Goal: Navigation & Orientation: Go to known website

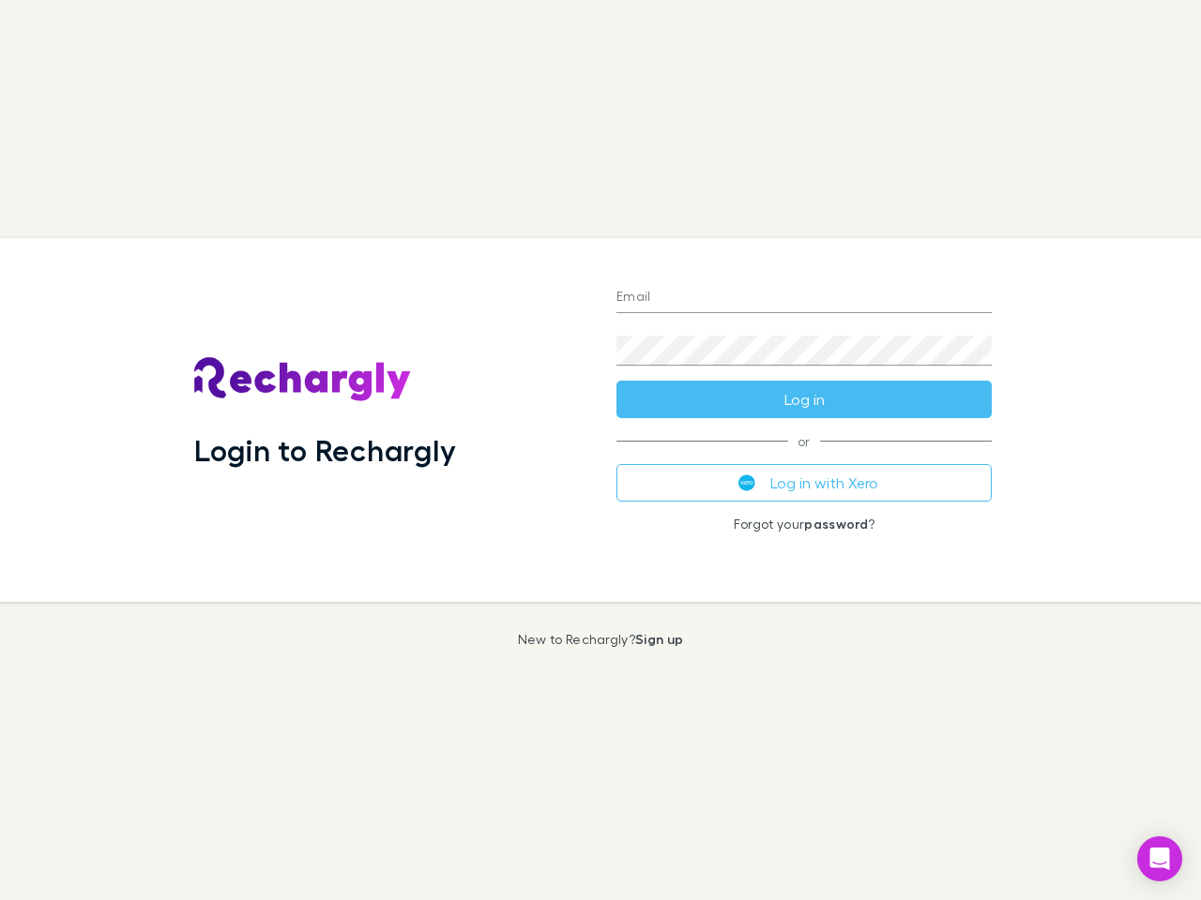
click at [600, 450] on div "Login to Rechargly" at bounding box center [390, 420] width 422 height 364
click at [804, 298] on input "Email" at bounding box center [803, 298] width 375 height 30
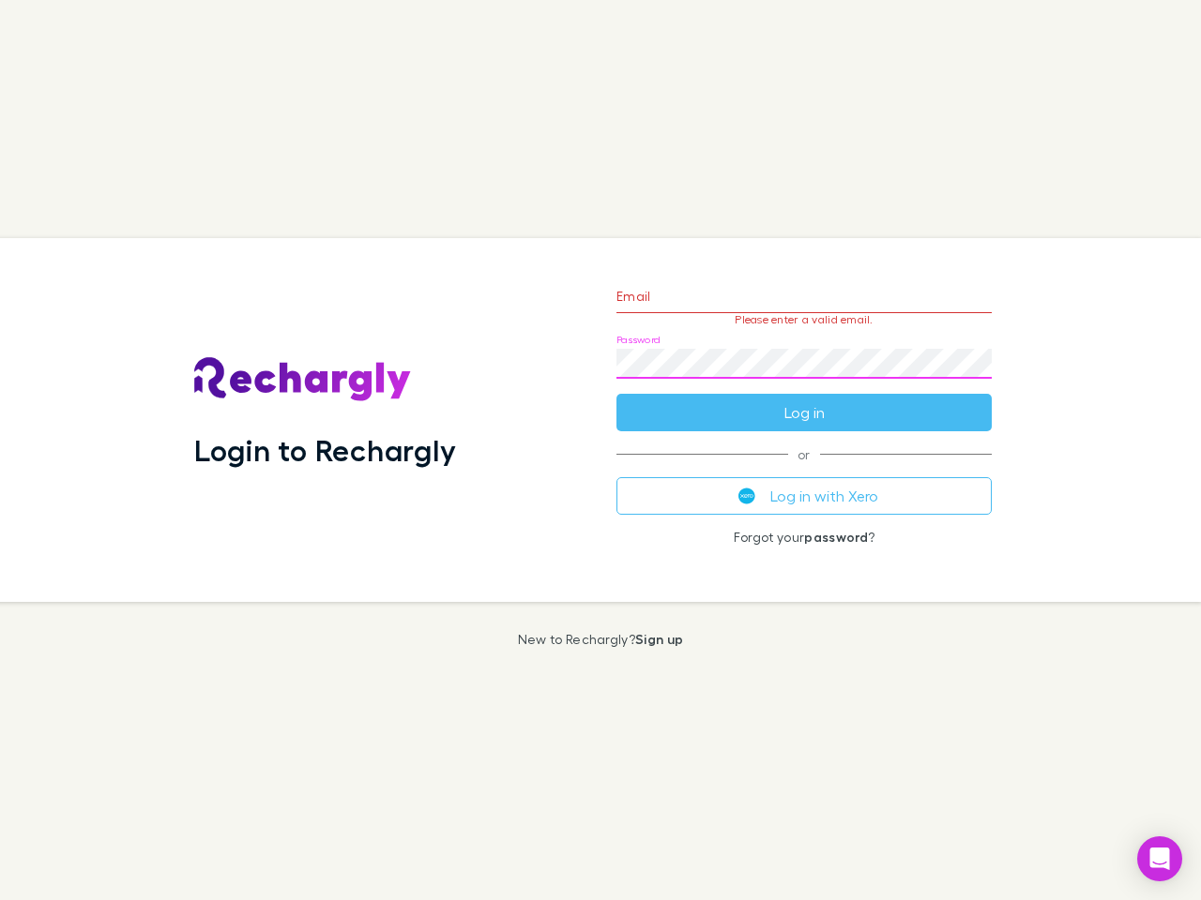
click at [804, 400] on form "Email Please enter a valid email. Password Log in" at bounding box center [803, 349] width 375 height 163
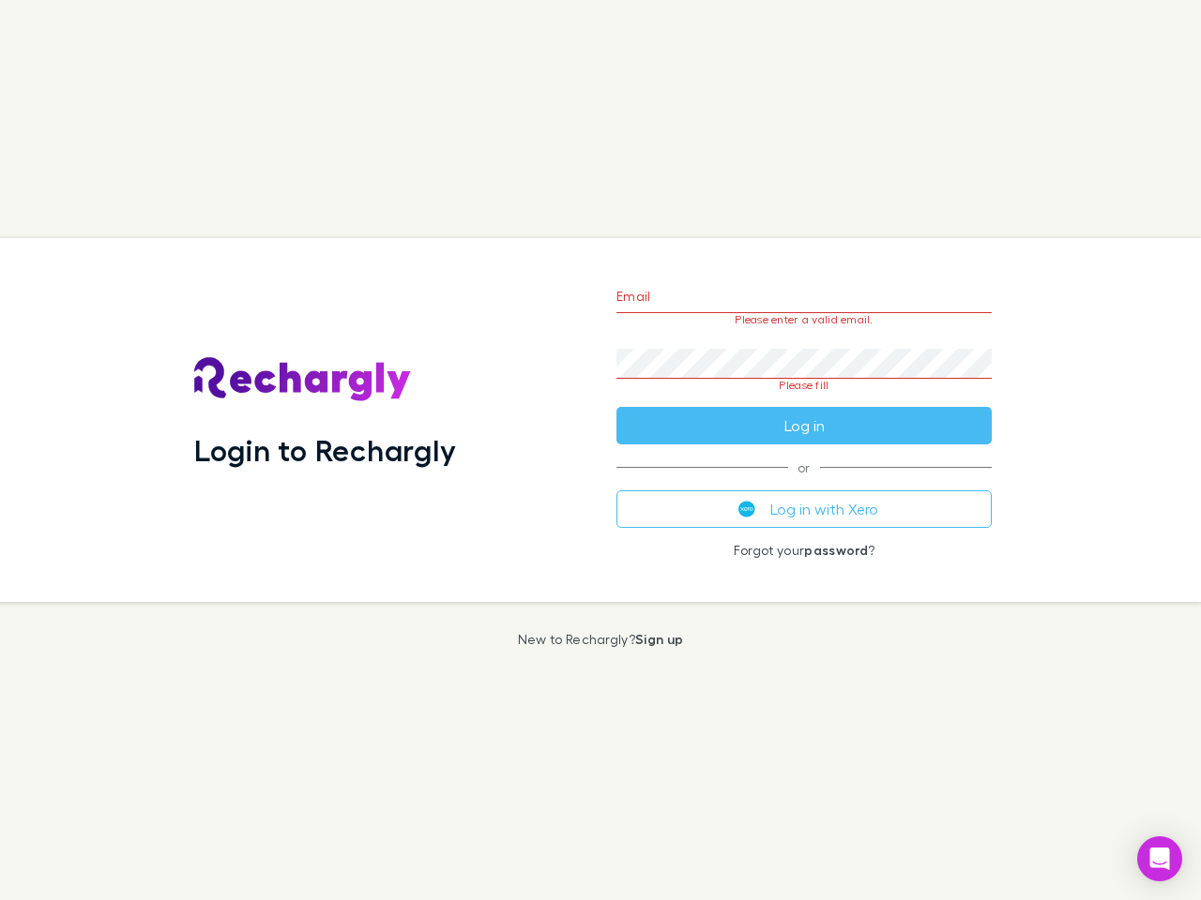
click at [804, 483] on div "Email Please enter a valid email. Password Please fill Log in or Log in with Xe…" at bounding box center [803, 420] width 405 height 364
click at [1159, 859] on icon "Open Intercom Messenger" at bounding box center [1160, 859] width 20 height 23
